Goal: Information Seeking & Learning: Learn about a topic

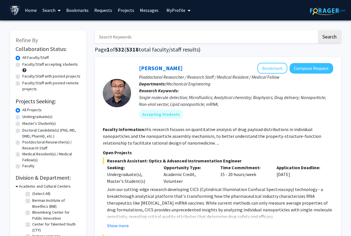
click at [48, 125] on label "Master's Student(s)" at bounding box center [38, 124] width 33 height 6
click at [26, 124] on input "Master's Student(s)" at bounding box center [24, 123] width 4 height 4
radio input "true"
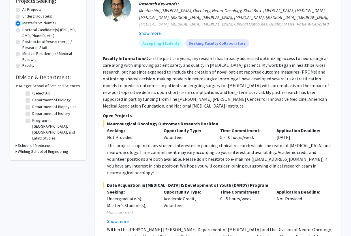
scroll to position [101, 0]
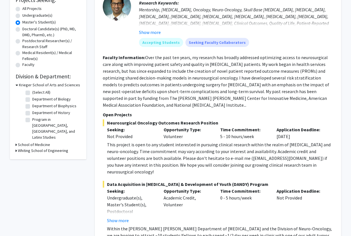
click at [26, 148] on h3 "Whiting School of Engineering" at bounding box center [43, 151] width 50 height 6
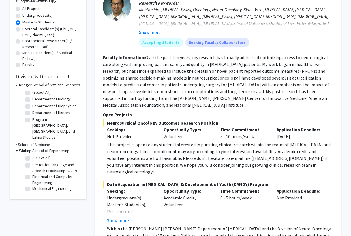
scroll to position [119, 0]
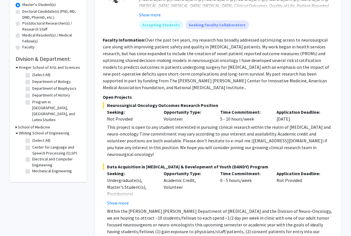
click at [32, 138] on label "(Select All)" at bounding box center [41, 141] width 18 height 6
click at [32, 138] on input "(Select All)" at bounding box center [34, 140] width 4 height 4
checkbox input "true"
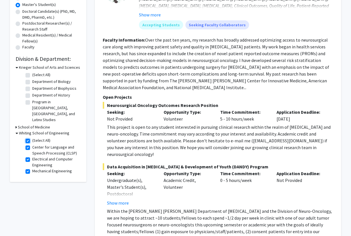
checkbox input "true"
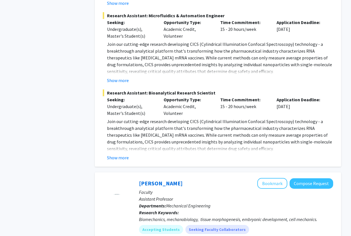
scroll to position [531, 0]
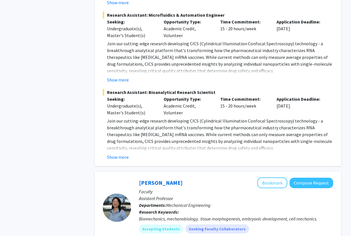
click at [127, 154] on div "Sixuan Li Bookmark Compose Request Postdoctoral Researcher / Research Staff / M…" at bounding box center [218, 0] width 246 height 332
click at [125, 154] on button "Show more" at bounding box center [118, 157] width 22 height 7
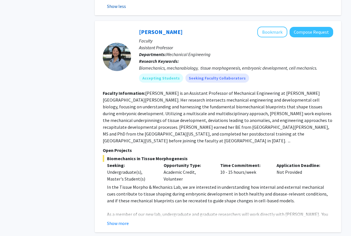
scroll to position [901, 0]
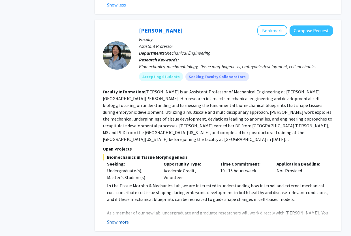
click at [118, 219] on button "Show more" at bounding box center [118, 222] width 22 height 7
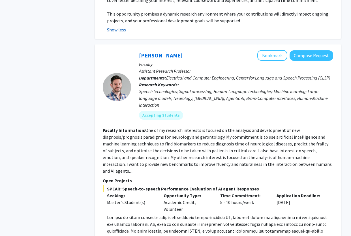
scroll to position [1290, 0]
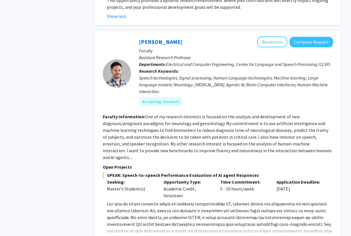
click at [117, 236] on button "Show more" at bounding box center [118, 240] width 22 height 7
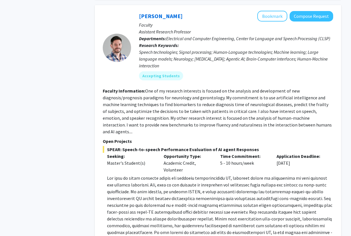
scroll to position [1309, 0]
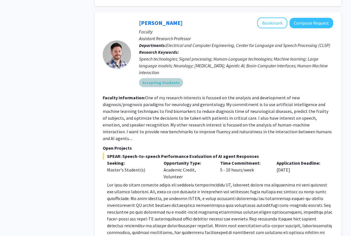
click at [166, 78] on mat-chip "Accepting Students" at bounding box center [161, 82] width 44 height 9
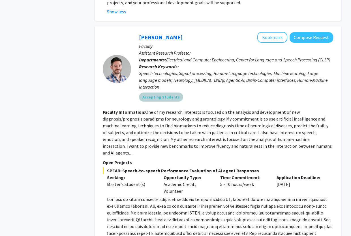
scroll to position [1293, 0]
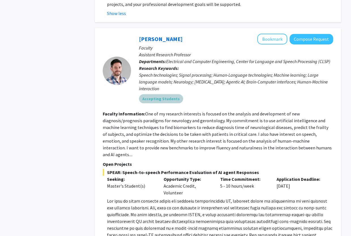
click at [172, 94] on mat-chip "Accepting Students" at bounding box center [161, 98] width 44 height 9
click at [226, 51] on p "Assistant Research Professor" at bounding box center [236, 54] width 194 height 7
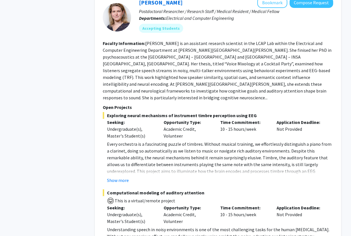
scroll to position [1876, 0]
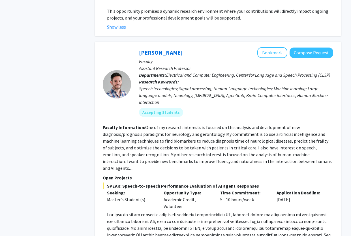
scroll to position [1277, 0]
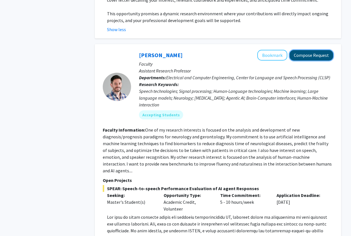
click at [313, 50] on button "Compose Request" at bounding box center [312, 55] width 44 height 10
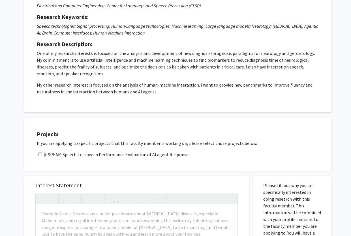
scroll to position [79, 0]
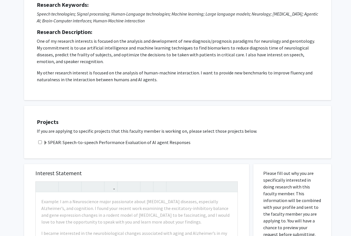
click at [73, 145] on label "SPEAR: Speech-to-speech Performance Evaluation of AI agent Responses" at bounding box center [116, 142] width 147 height 7
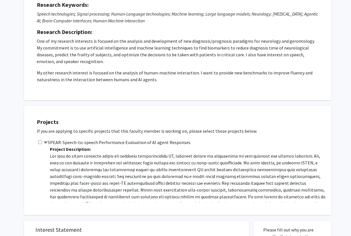
click at [41, 144] on div "SPEAR: Speech-to-speech Performance Evaluation of AI agent Responses Project De…" at bounding box center [181, 170] width 289 height 63
click at [41, 144] on input "checkbox" at bounding box center [40, 142] width 4 height 4
checkbox input "false"
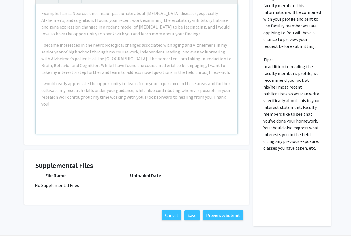
scroll to position [343, 0]
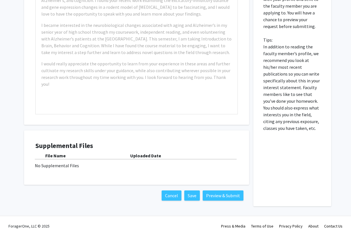
click at [59, 170] on div "Supplemental Files File Name Uploaded Date No Supplemental Files" at bounding box center [136, 158] width 202 height 32
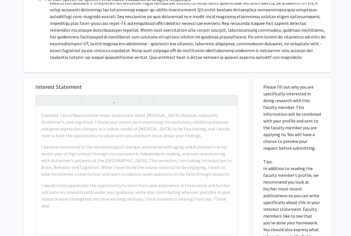
scroll to position [214, 0]
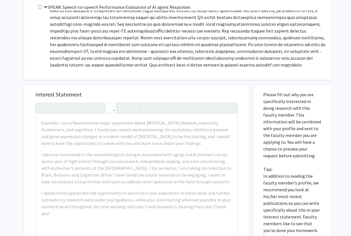
click at [110, 111] on icon "button" at bounding box center [110, 107] width 5 height 9
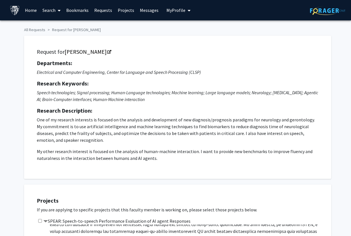
scroll to position [5, 0]
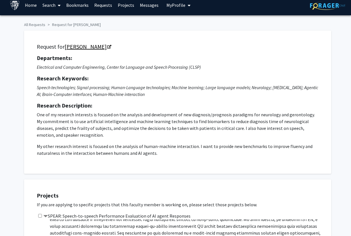
drag, startPoint x: 65, startPoint y: 48, endPoint x: 87, endPoint y: 48, distance: 22.1
click at [87, 49] on link "[PERSON_NAME]" at bounding box center [88, 46] width 46 height 7
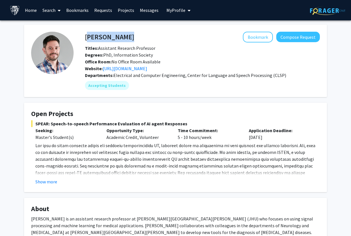
drag, startPoint x: 85, startPoint y: 38, endPoint x: 163, endPoint y: 34, distance: 77.9
click at [163, 35] on div "Laureano Moro-Velazquez Bookmark Compose Request" at bounding box center [202, 37] width 243 height 11
copy h4 "[PERSON_NAME]"
click at [132, 12] on link "Projects" at bounding box center [126, 10] width 22 height 20
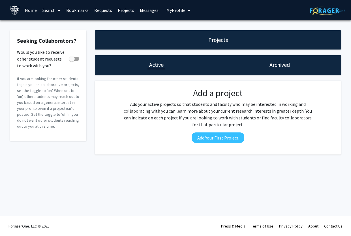
click at [54, 12] on link "Search" at bounding box center [52, 10] width 24 height 20
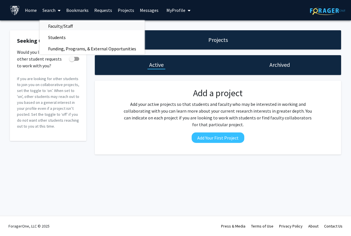
click at [57, 29] on span "Faculty/Staff" at bounding box center [61, 25] width 42 height 11
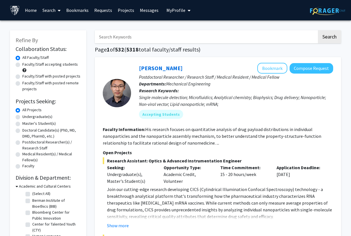
click at [45, 125] on label "Master's Student(s)" at bounding box center [38, 124] width 33 height 6
click at [26, 124] on input "Master's Student(s)" at bounding box center [24, 123] width 4 height 4
radio input "true"
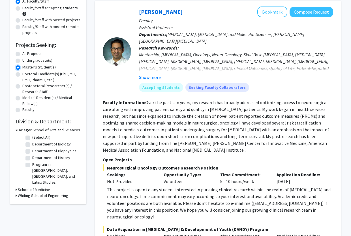
scroll to position [57, 0]
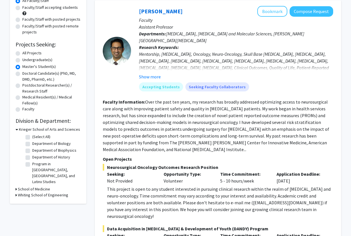
click at [37, 192] on div "Refine By Collaboration Status: Collaboration Status All Faculty/Staff Collabor…" at bounding box center [48, 88] width 76 height 230
click at [39, 192] on h3 "Whiting School of Engineering" at bounding box center [43, 195] width 50 height 6
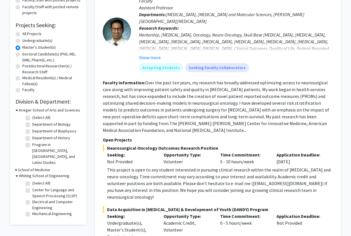
scroll to position [83, 0]
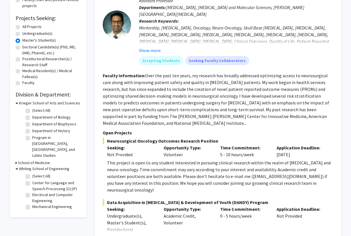
click at [39, 173] on label "(Select All)" at bounding box center [41, 176] width 18 height 6
click at [36, 173] on input "(Select All)" at bounding box center [34, 175] width 4 height 4
checkbox input "true"
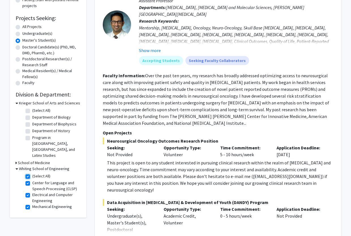
checkbox input "true"
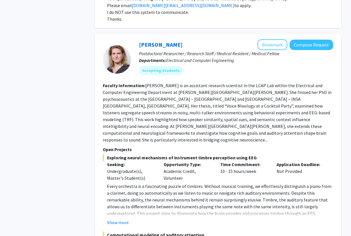
scroll to position [1313, 0]
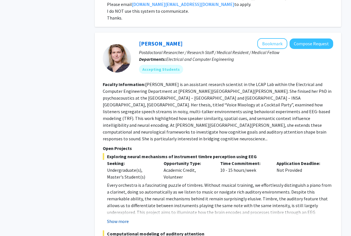
click at [119, 218] on button "Show more" at bounding box center [118, 221] width 22 height 7
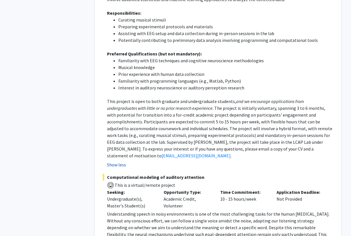
scroll to position [1554, 0]
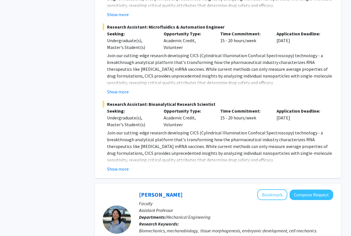
scroll to position [478, 0]
